Goal: Transaction & Acquisition: Purchase product/service

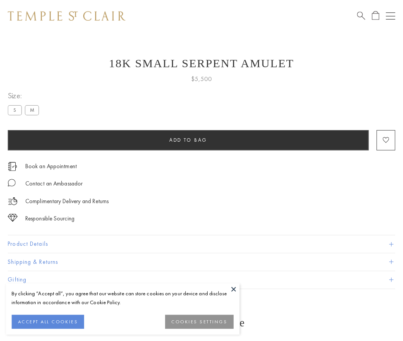
scroll to position [1, 0]
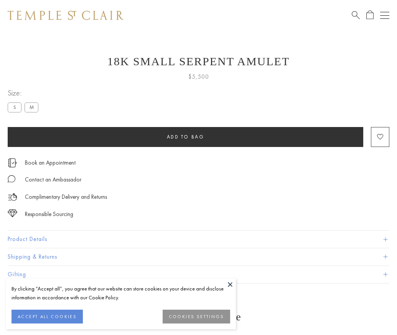
click at [185, 137] on span "Add to bag" at bounding box center [186, 137] width 38 height 7
